Goal: Task Accomplishment & Management: Complete application form

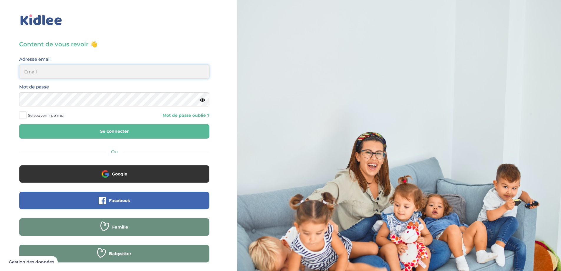
type input "chalebarbier@yahoo.fr"
click at [108, 131] on button "Se connecter" at bounding box center [114, 131] width 190 height 14
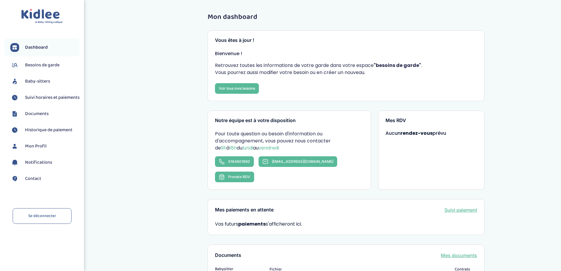
click at [38, 82] on span "Baby-sitters" at bounding box center [37, 81] width 25 height 7
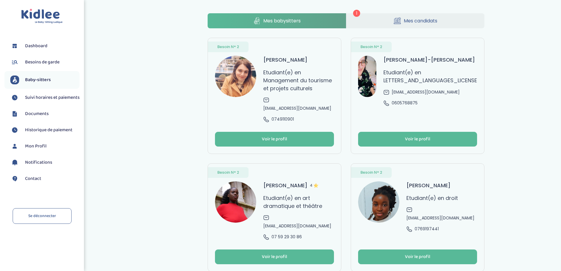
click at [414, 24] on link "Mes candidats" at bounding box center [416, 20] width 139 height 15
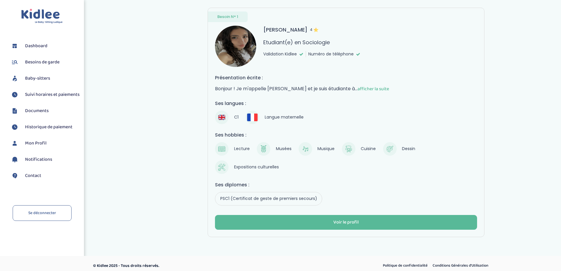
scroll to position [34, 0]
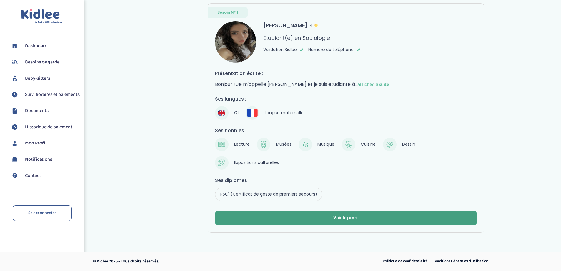
click at [350, 217] on div "Voir le profil" at bounding box center [346, 218] width 25 height 7
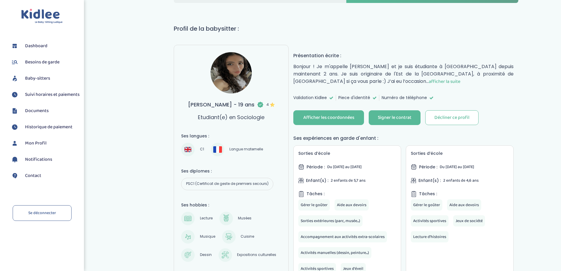
scroll to position [88, 0]
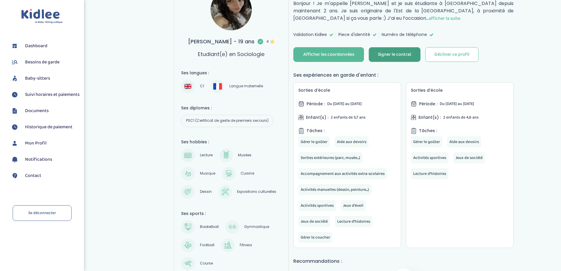
click at [395, 54] on div "Signer le contrat" at bounding box center [395, 54] width 34 height 7
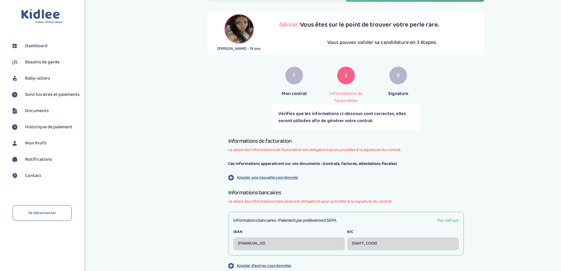
scroll to position [104, 0]
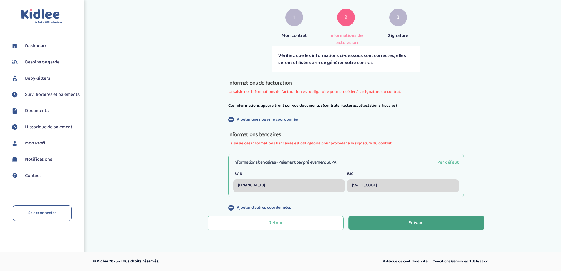
click at [411, 224] on div "Suivant" at bounding box center [416, 223] width 15 height 7
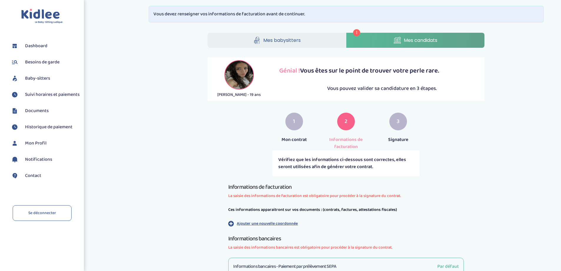
scroll to position [104, 0]
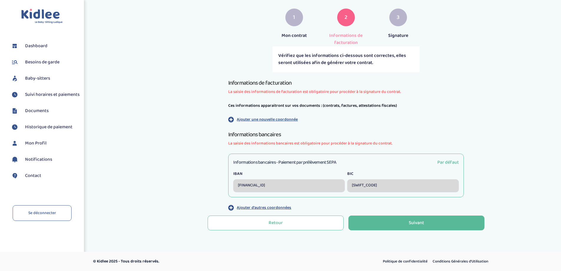
click at [251, 118] on p "Ajouter une nouvelle coordonnée" at bounding box center [267, 119] width 61 height 6
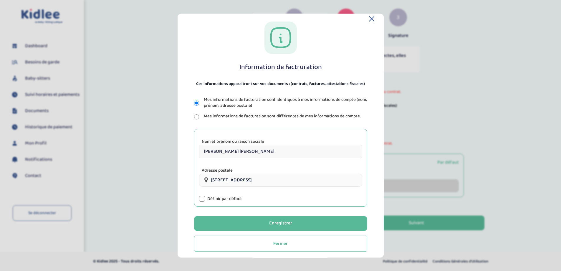
scroll to position [10, 0]
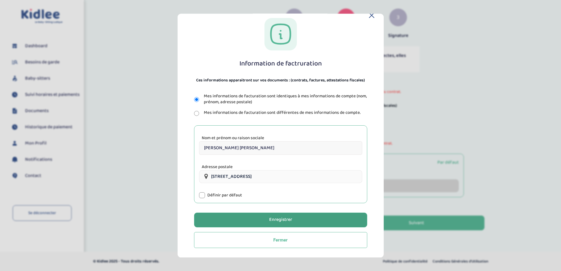
click at [295, 219] on button "Enregistrer" at bounding box center [280, 220] width 173 height 15
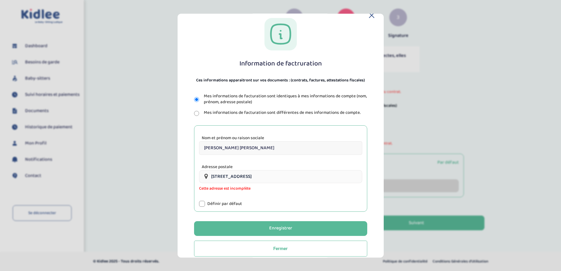
click at [289, 179] on input "52 Avenue de Clichy, Paris, France" at bounding box center [280, 176] width 163 height 13
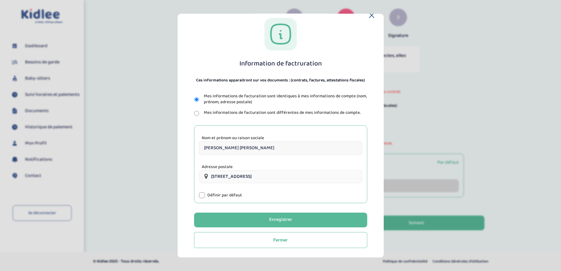
click at [202, 195] on div at bounding box center [202, 195] width 6 height 6
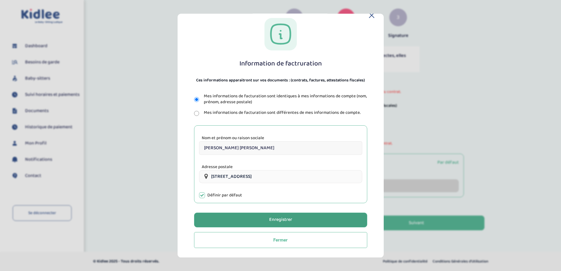
click at [280, 224] on button "Enregistrer" at bounding box center [280, 220] width 173 height 15
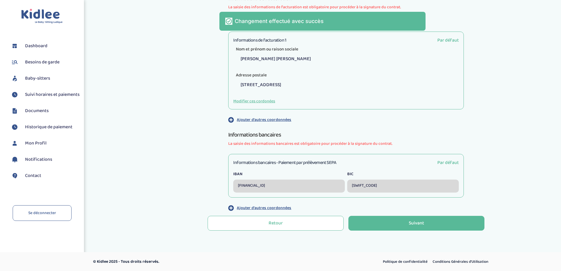
scroll to position [189, 0]
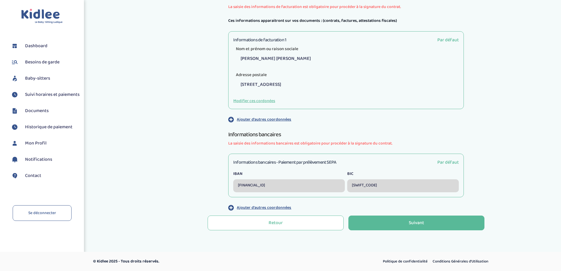
click at [276, 206] on p "Ajouter d'autres coordonnées" at bounding box center [264, 208] width 55 height 6
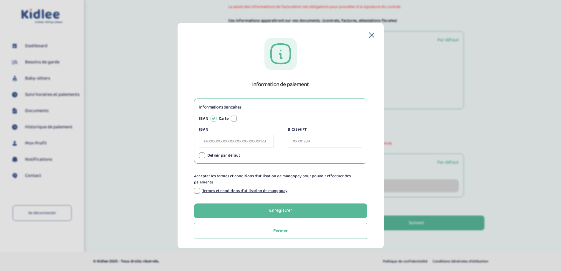
click at [204, 155] on div at bounding box center [202, 155] width 6 height 6
click at [218, 139] on input "IBAN" at bounding box center [236, 141] width 75 height 13
type input "FR7630003030820005077645020"
click at [297, 144] on input "BIC/SWIFT" at bounding box center [325, 141] width 75 height 13
type input "SOGEFRPP"
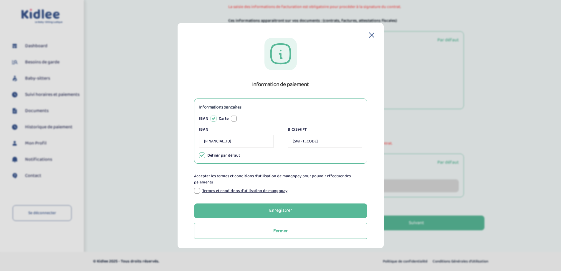
click at [197, 190] on div at bounding box center [197, 191] width 6 height 6
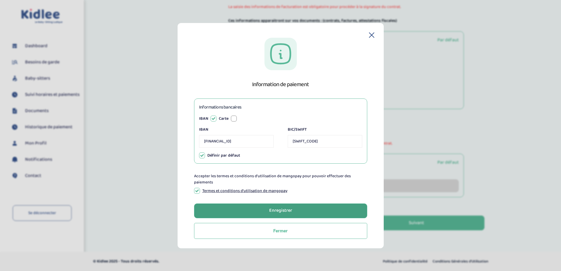
click at [276, 208] on div "Enregistrer" at bounding box center [280, 210] width 23 height 7
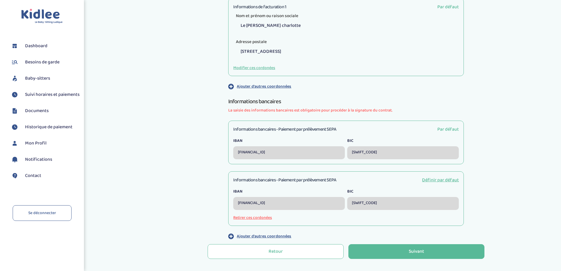
scroll to position [236, 0]
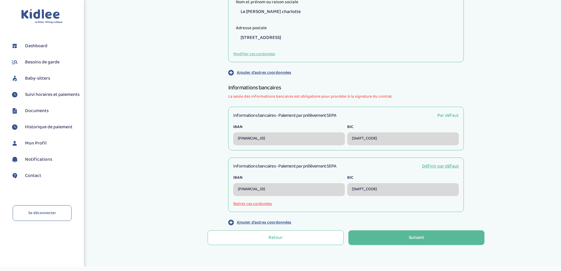
click at [255, 204] on button "Retirer ces cordonées" at bounding box center [346, 204] width 226 height 6
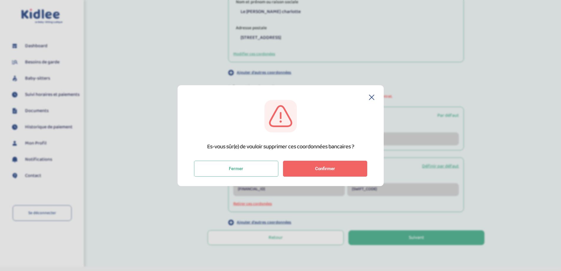
click at [329, 170] on span "Confirmer" at bounding box center [325, 168] width 20 height 5
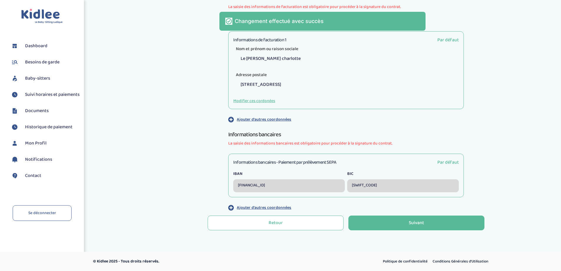
scroll to position [189, 0]
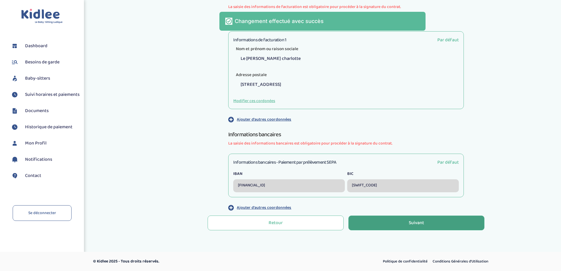
click at [422, 223] on div "Suivant" at bounding box center [416, 223] width 15 height 7
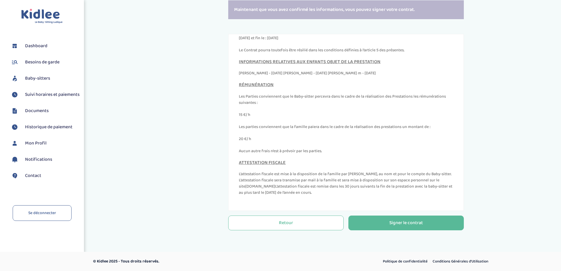
scroll to position [2682, 0]
click at [405, 220] on div "Signer le contrat" at bounding box center [407, 223] width 34 height 7
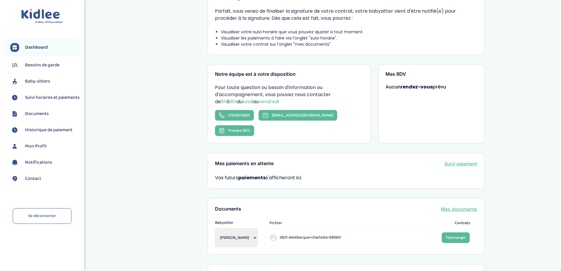
scroll to position [144, 0]
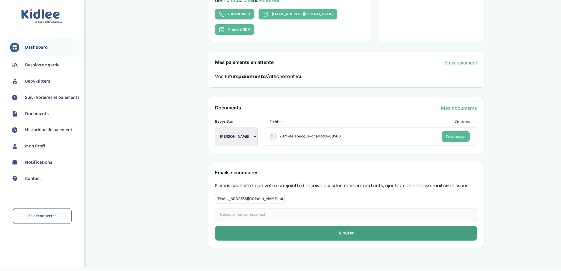
click at [358, 226] on button "Ajouter" at bounding box center [346, 233] width 262 height 15
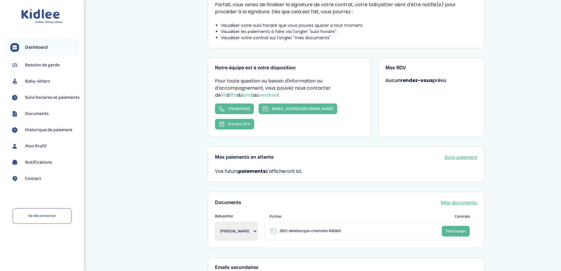
scroll to position [0, 0]
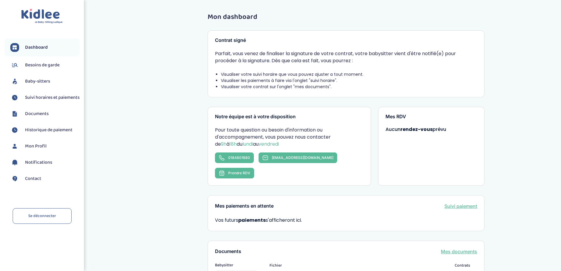
click at [38, 95] on span "Suivi horaires et paiements" at bounding box center [52, 97] width 55 height 7
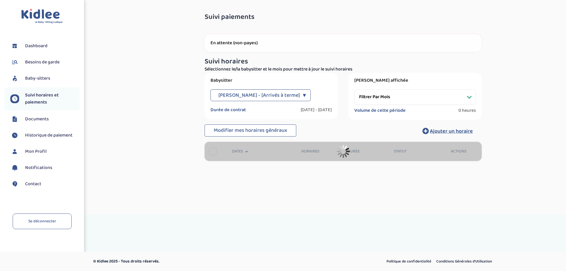
select select "[DATE]"
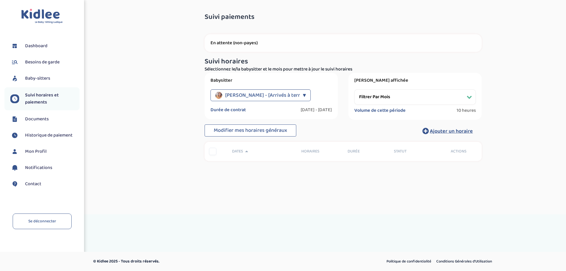
click at [304, 95] on div "▼" at bounding box center [304, 95] width 3 height 12
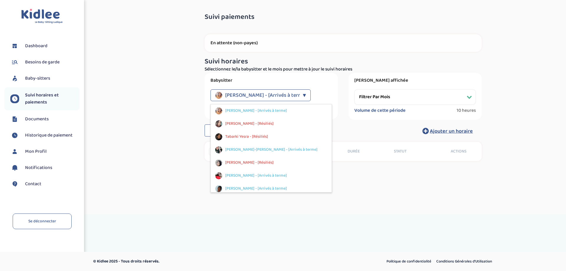
click at [155, 165] on div "Suivi paiements lE53BUXUkIMhL5pToM2eEjywbhiXpkeSRv18bJvH En attente (non-payes)…" at bounding box center [343, 95] width 437 height 172
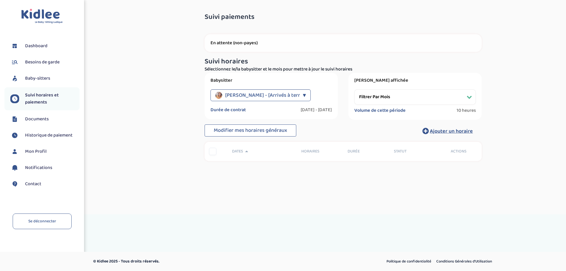
click at [472, 97] on select "Filtrer par mois [DATE]" at bounding box center [414, 96] width 121 height 15
click at [515, 102] on div "Suivi paiements lE53BUXUkIMhL5pToM2eEjywbhiXpkeSRv18bJvH En attente (non-payes)…" at bounding box center [343, 95] width 437 height 172
click at [43, 47] on span "Dashboard" at bounding box center [36, 45] width 22 height 7
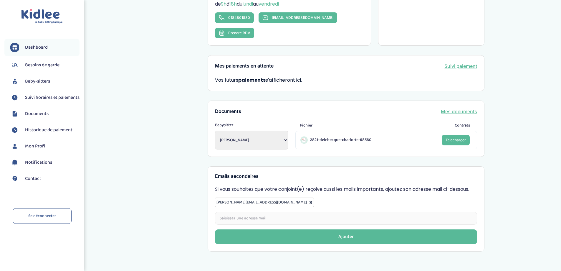
scroll to position [144, 0]
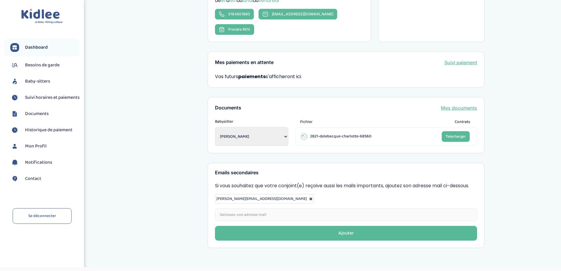
click at [264, 127] on select "[PERSON_NAME] [PERSON_NAME] [PERSON_NAME]-Sylia Sahbi Tabarki [PERSON_NAME] [PE…" at bounding box center [251, 136] width 73 height 19
click at [163, 121] on div "Mon dashboard Contrat signé [PERSON_NAME], vous venez de finaliser la signature…" at bounding box center [346, 58] width 430 height 387
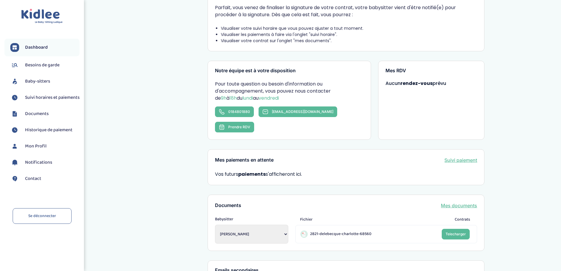
scroll to position [0, 0]
